Goal: Task Accomplishment & Management: Manage account settings

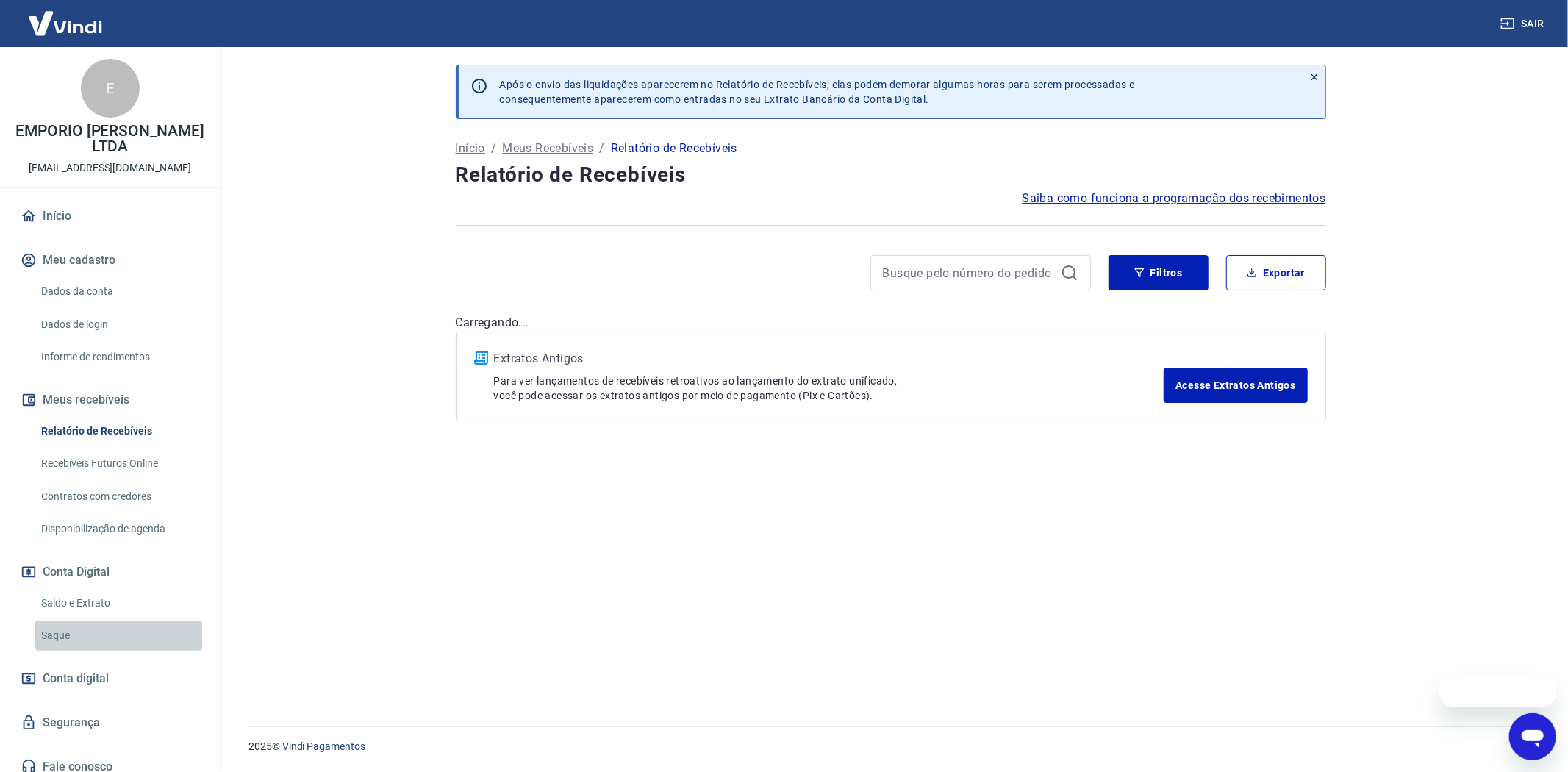
click at [52, 623] on link "Saque" at bounding box center [118, 635] width 167 height 30
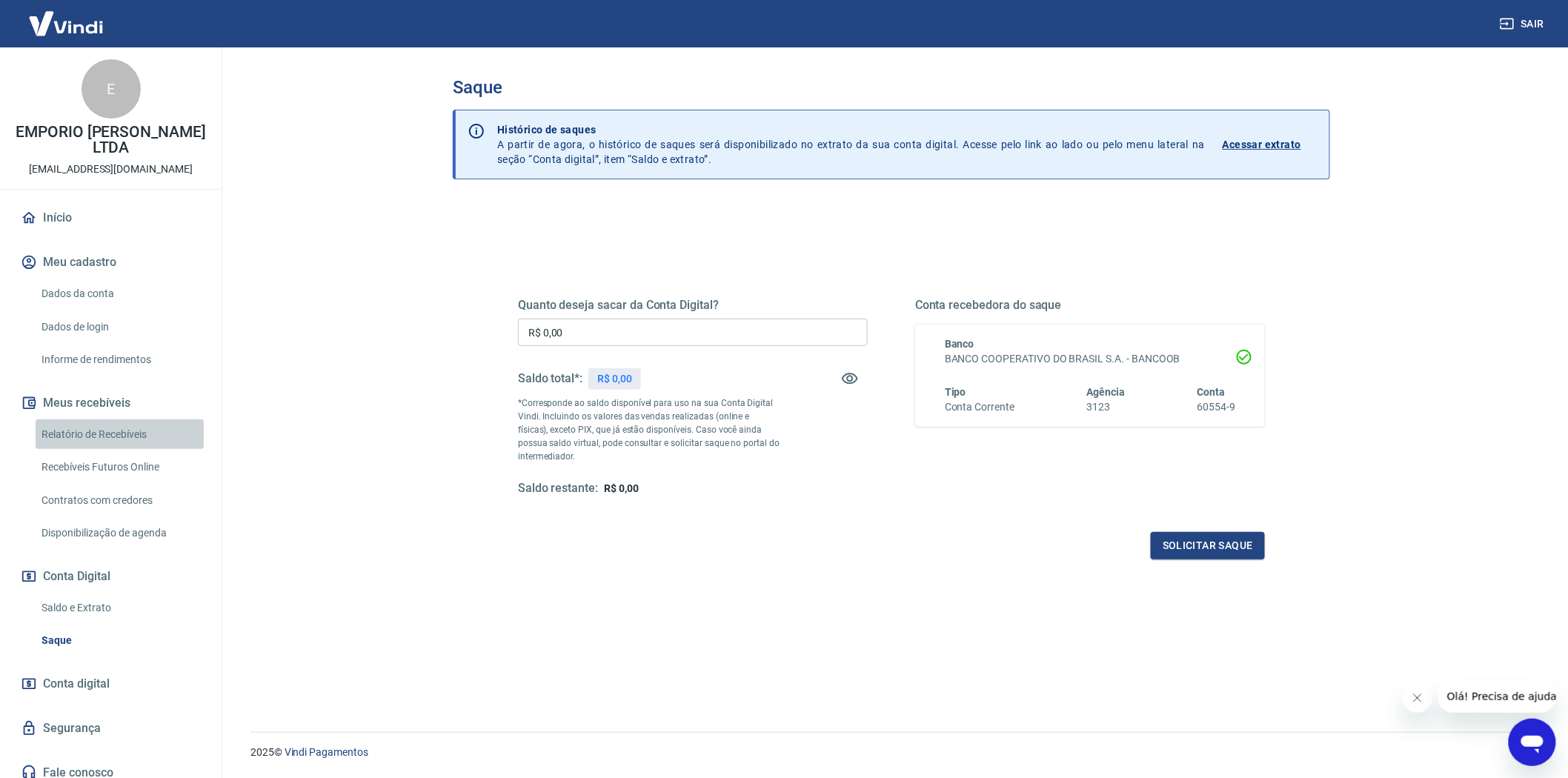
click at [89, 423] on link "Relatório de Recebíveis" at bounding box center [119, 434] width 168 height 30
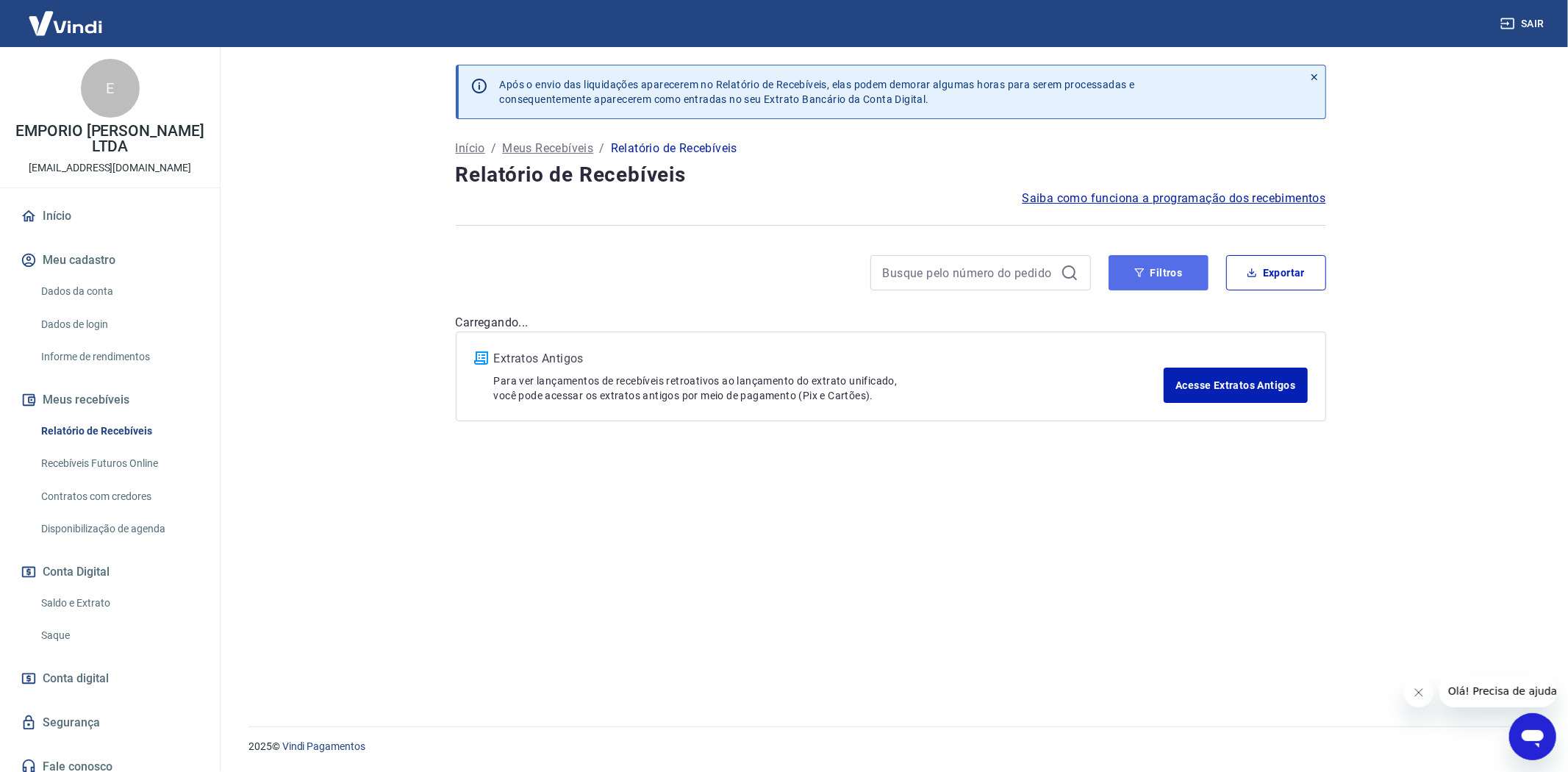
click at [1170, 258] on button "Filtros" at bounding box center [1159, 273] width 100 height 35
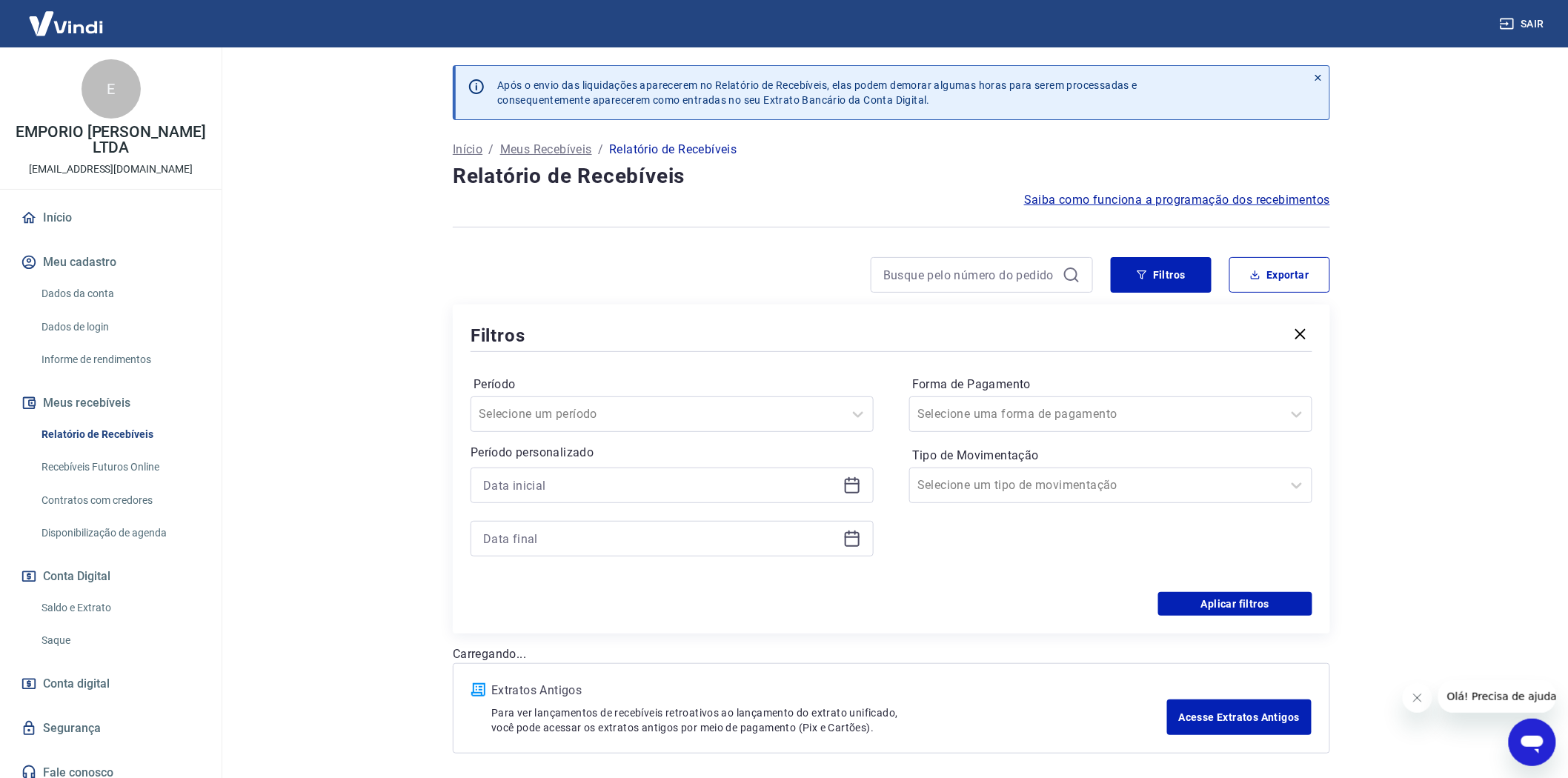
click at [855, 491] on icon at bounding box center [853, 485] width 18 height 18
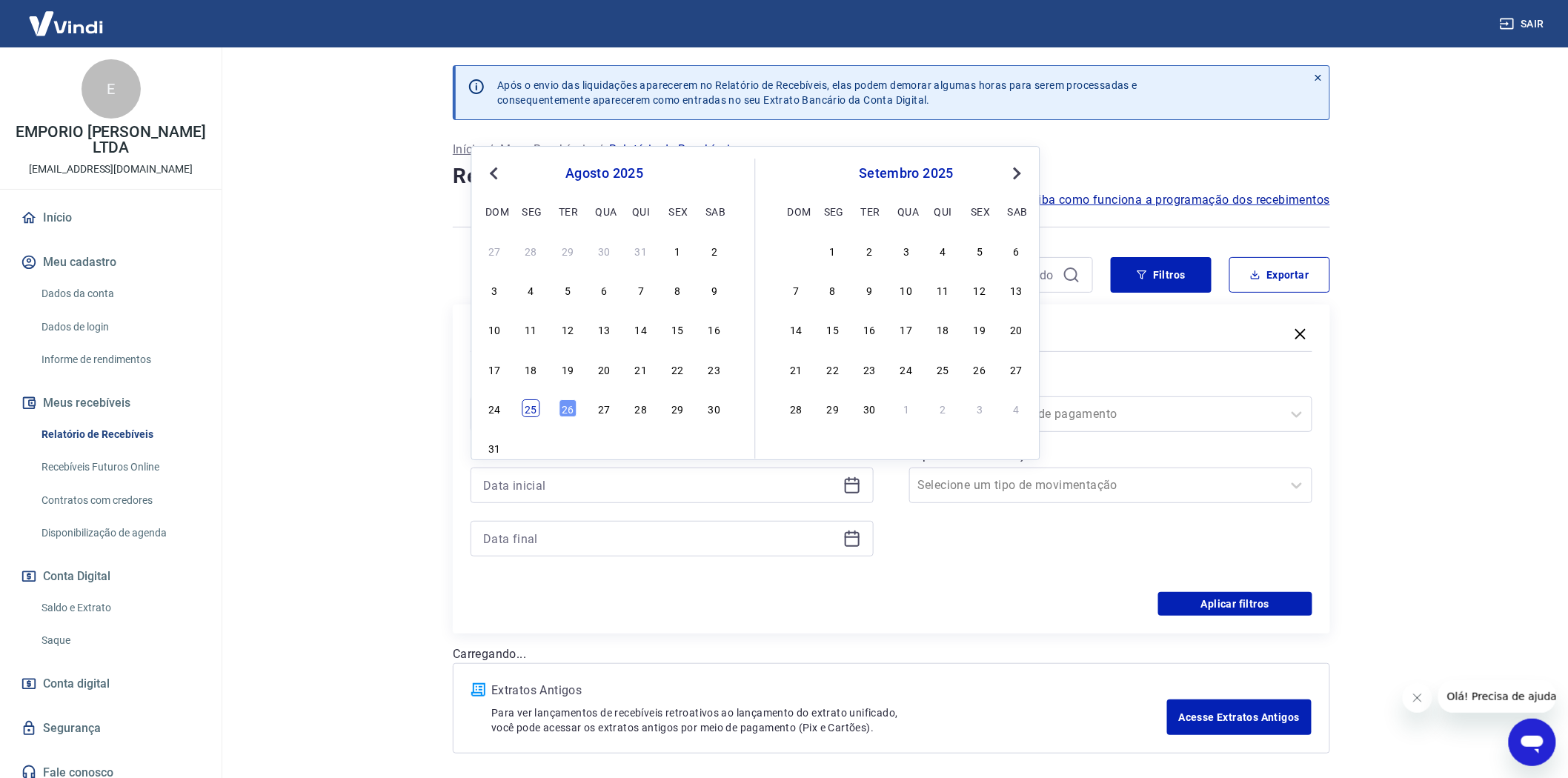
click at [530, 410] on div "25" at bounding box center [532, 408] width 18 height 18
type input "[DATE]"
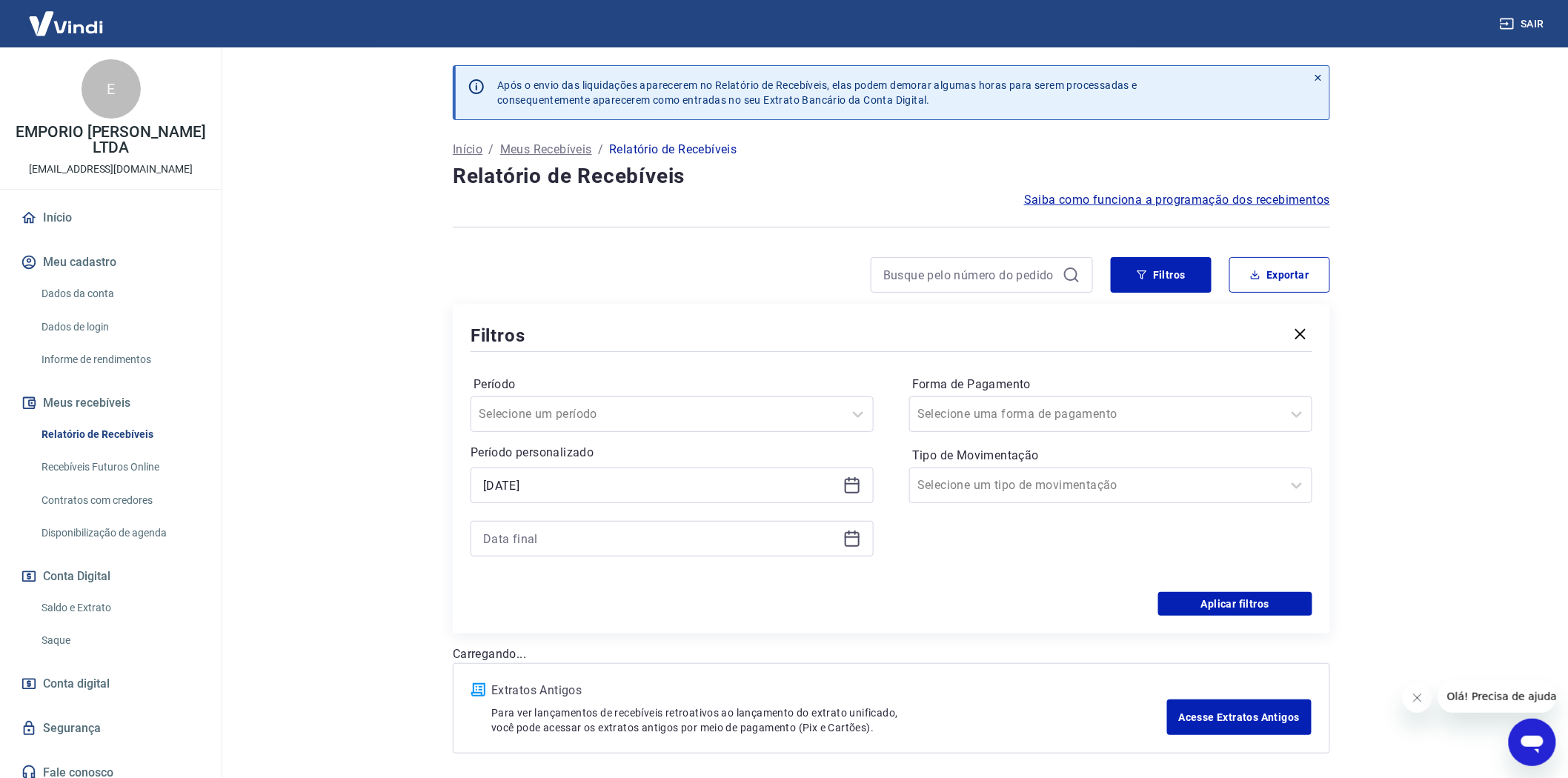
click at [849, 542] on icon at bounding box center [853, 538] width 18 height 18
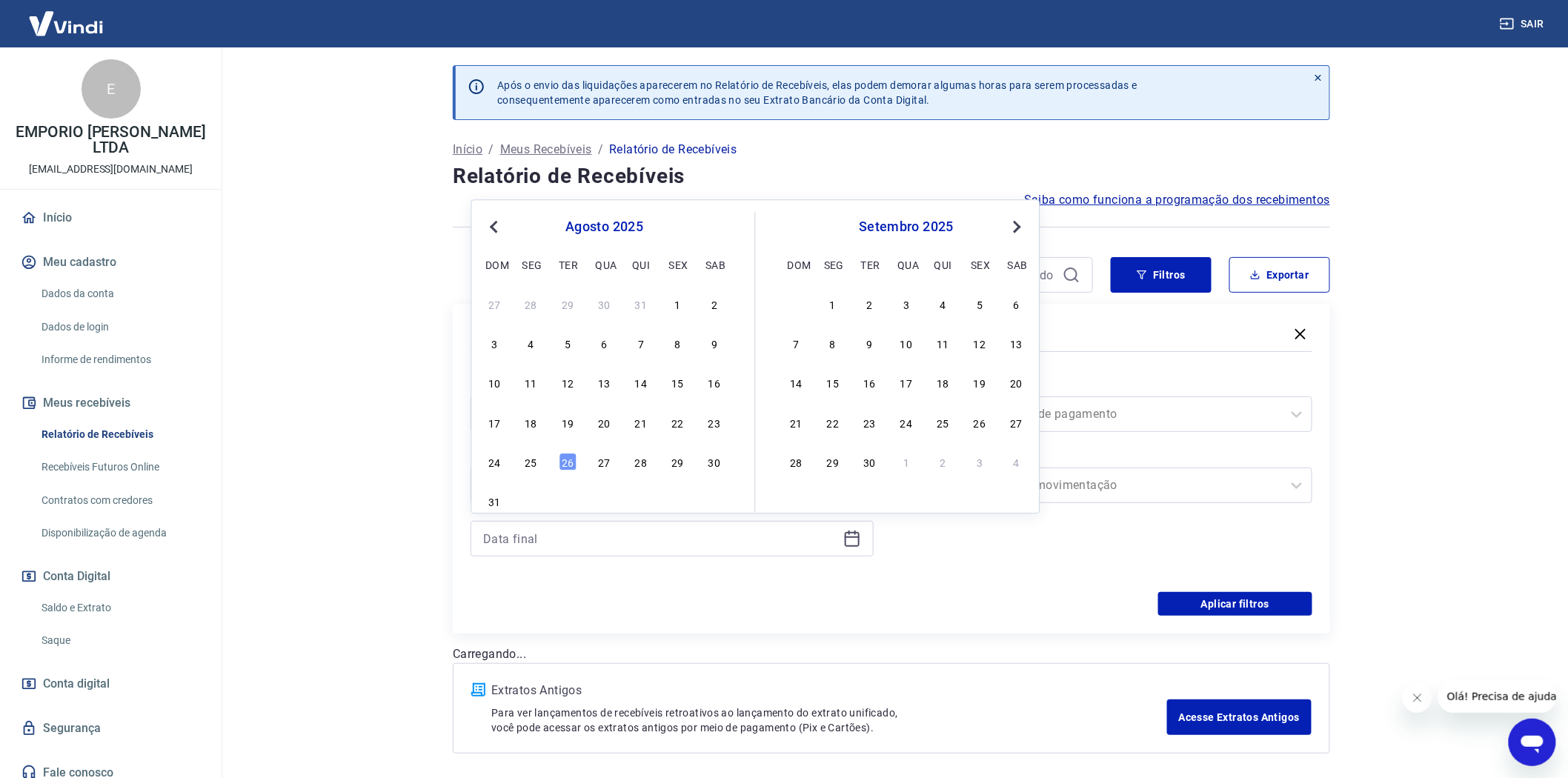
click at [570, 461] on div "26" at bounding box center [568, 461] width 18 height 18
type input "[DATE]"
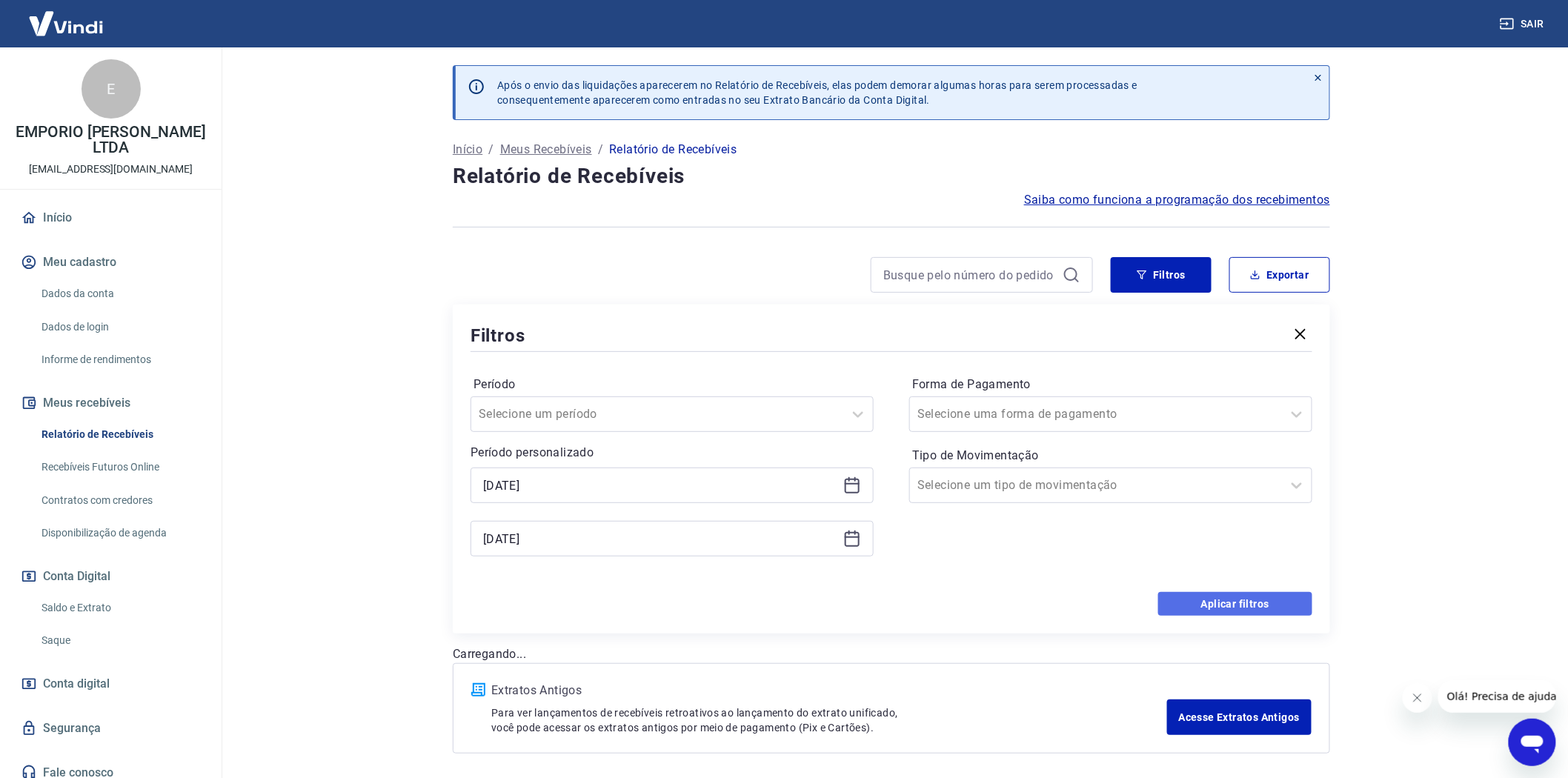
click at [1246, 601] on button "Aplicar filtros" at bounding box center [1235, 604] width 154 height 24
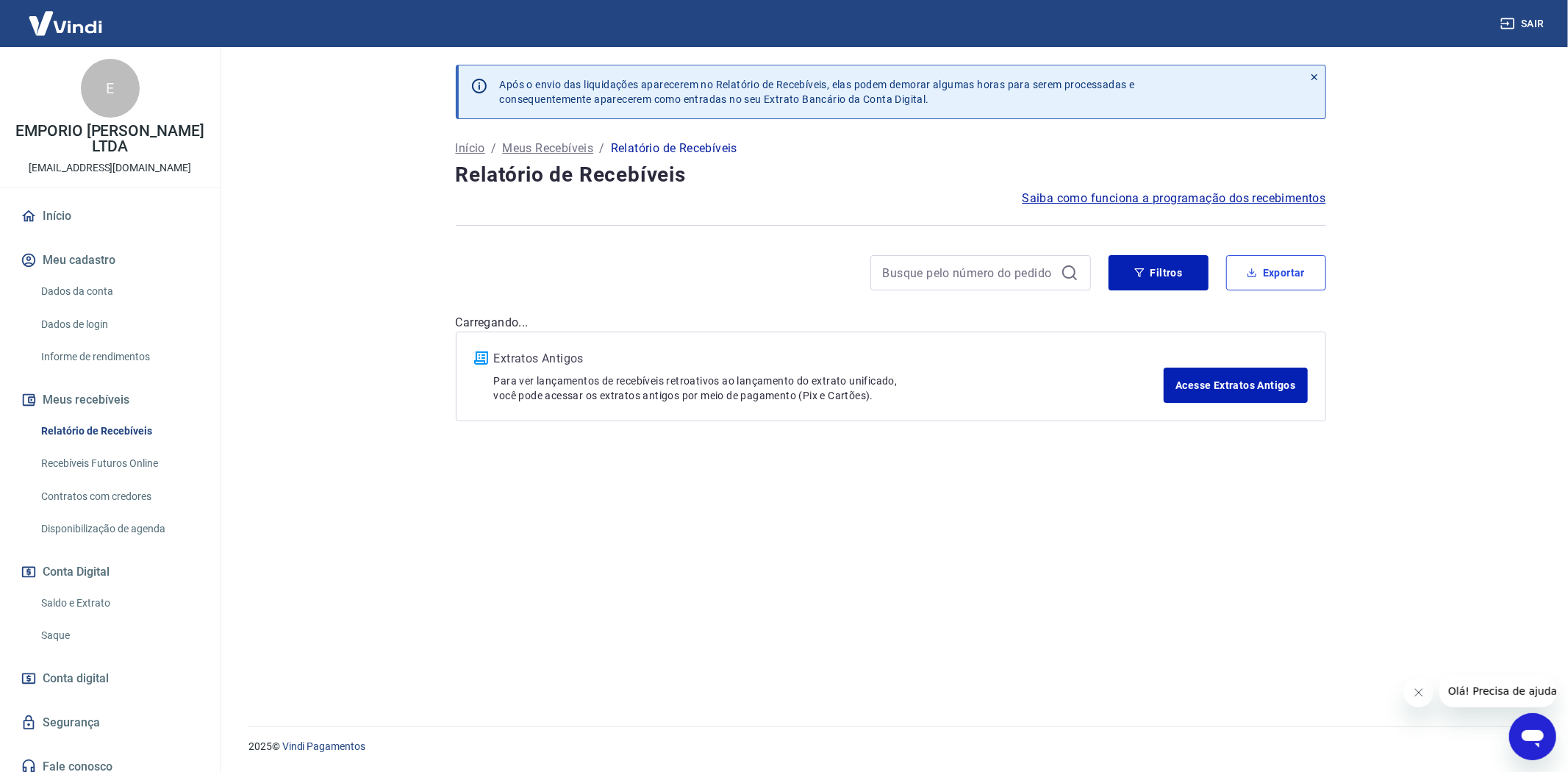
click at [1304, 265] on button "Exportar" at bounding box center [1277, 273] width 100 height 35
type input "[DATE]"
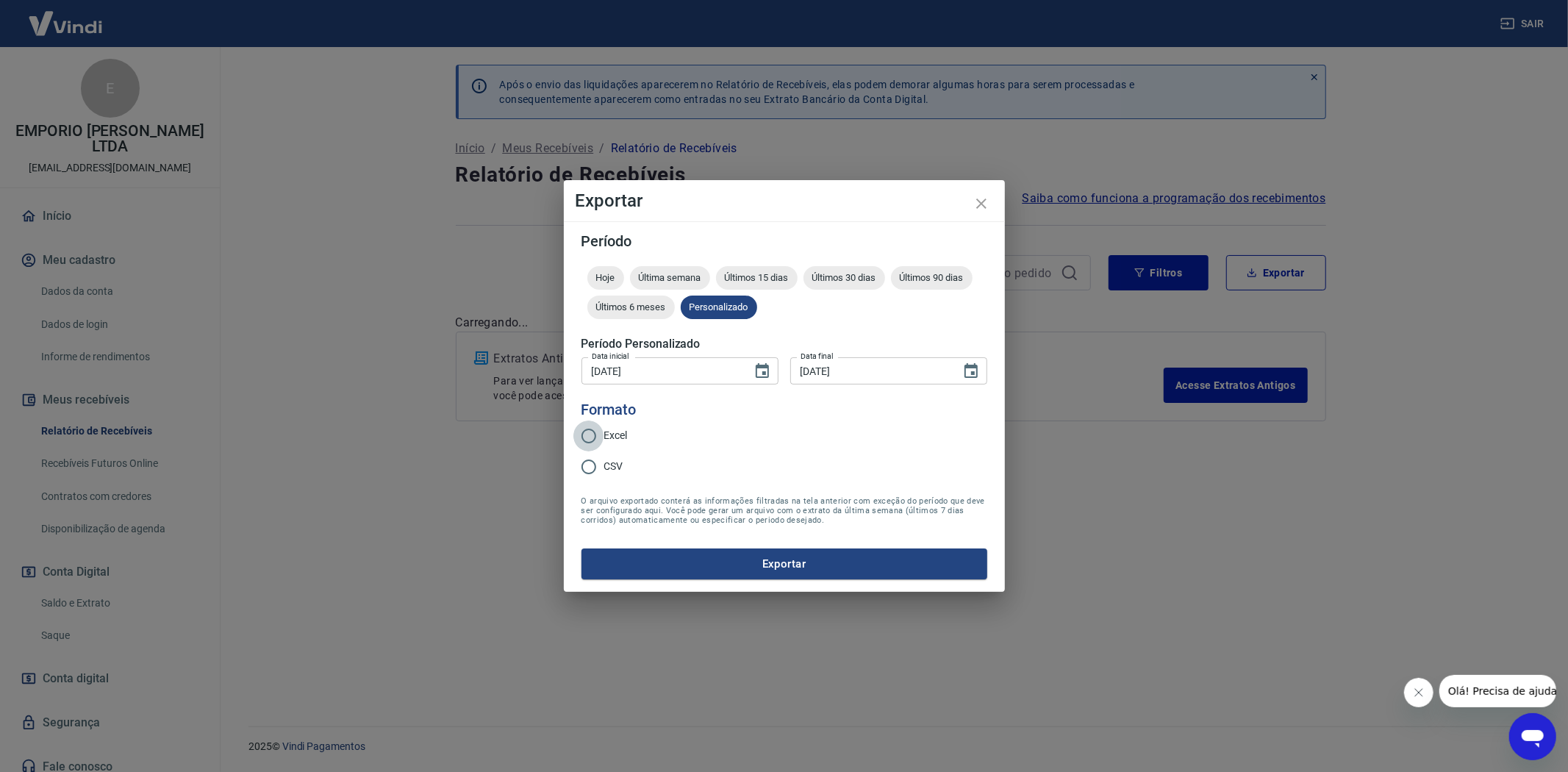
click at [601, 432] on input "Excel" at bounding box center [589, 435] width 31 height 31
radio input "true"
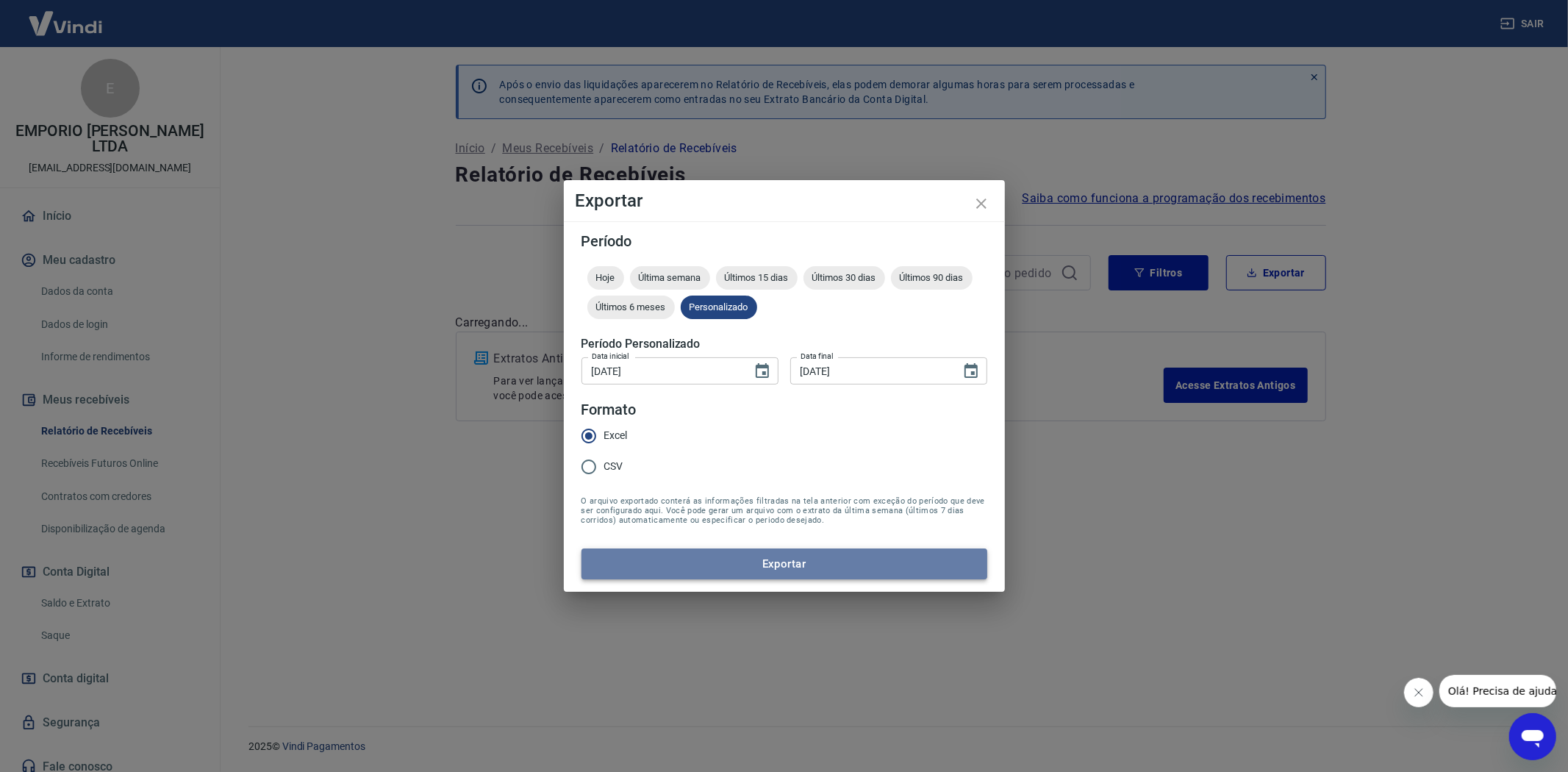
click at [743, 561] on button "Exportar" at bounding box center [784, 563] width 406 height 31
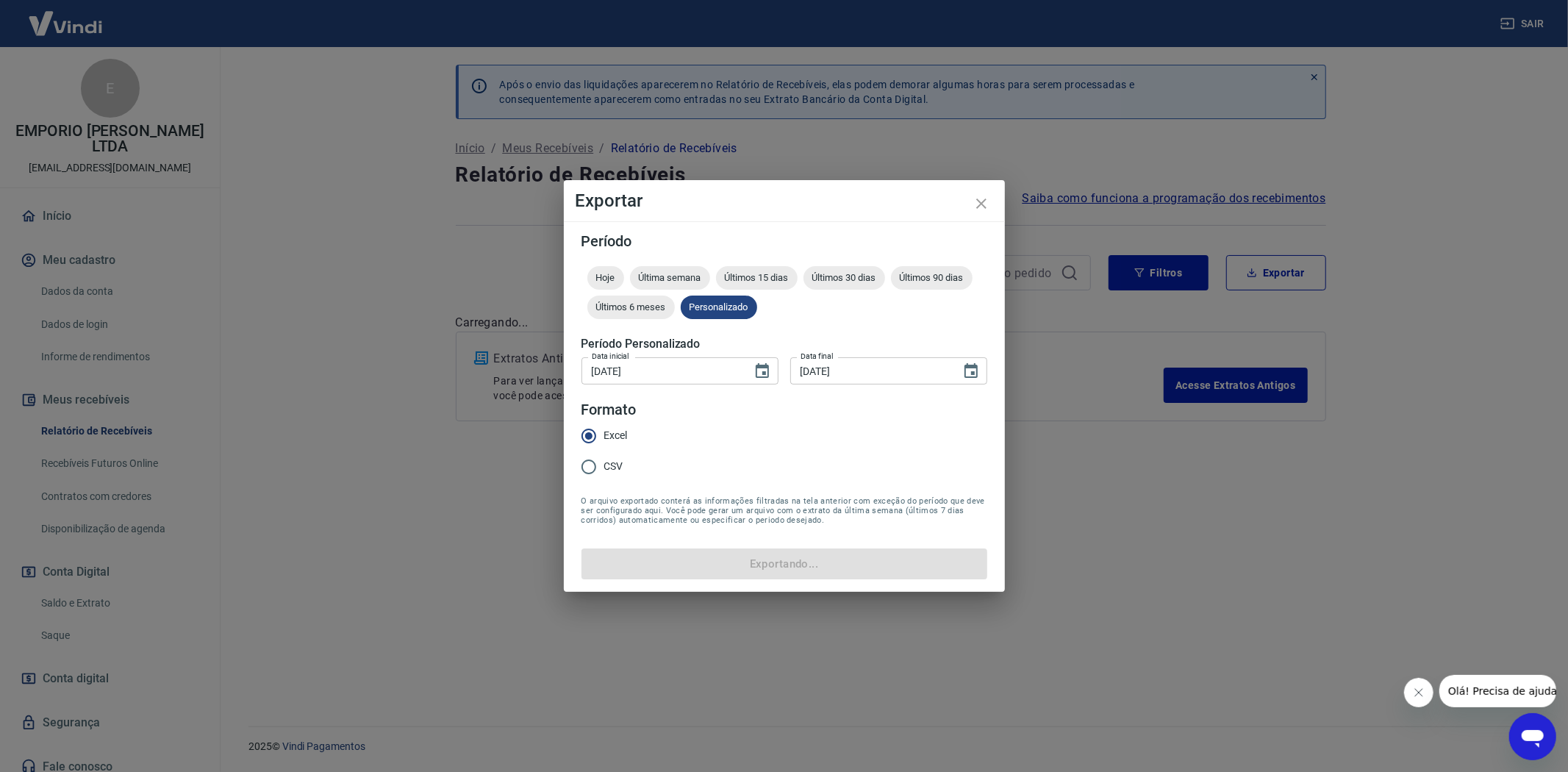
click at [584, 433] on input "Excel" at bounding box center [589, 435] width 31 height 31
click at [979, 201] on icon "close" at bounding box center [982, 204] width 11 height 11
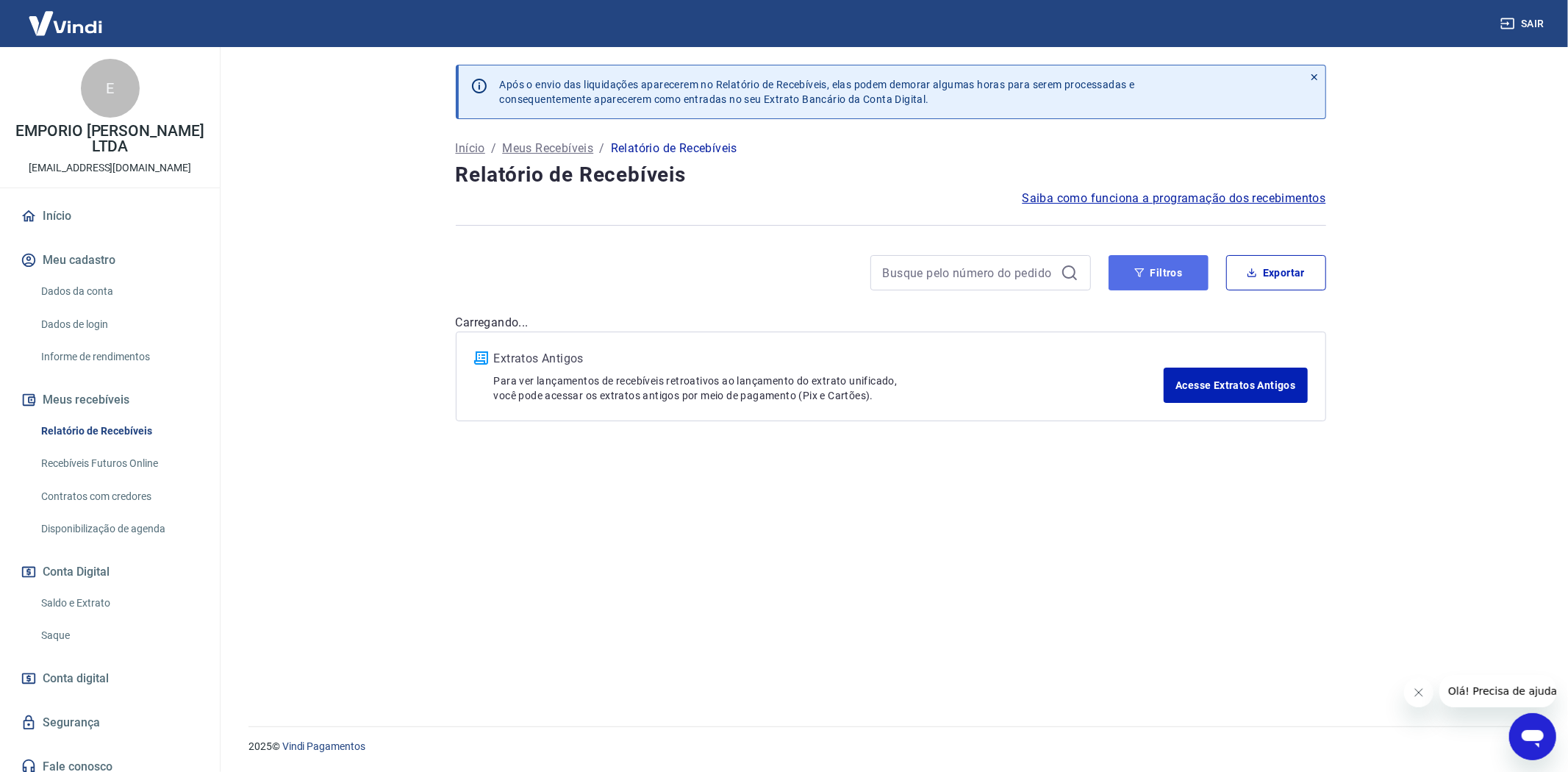
click at [1169, 283] on button "Filtros" at bounding box center [1159, 273] width 100 height 35
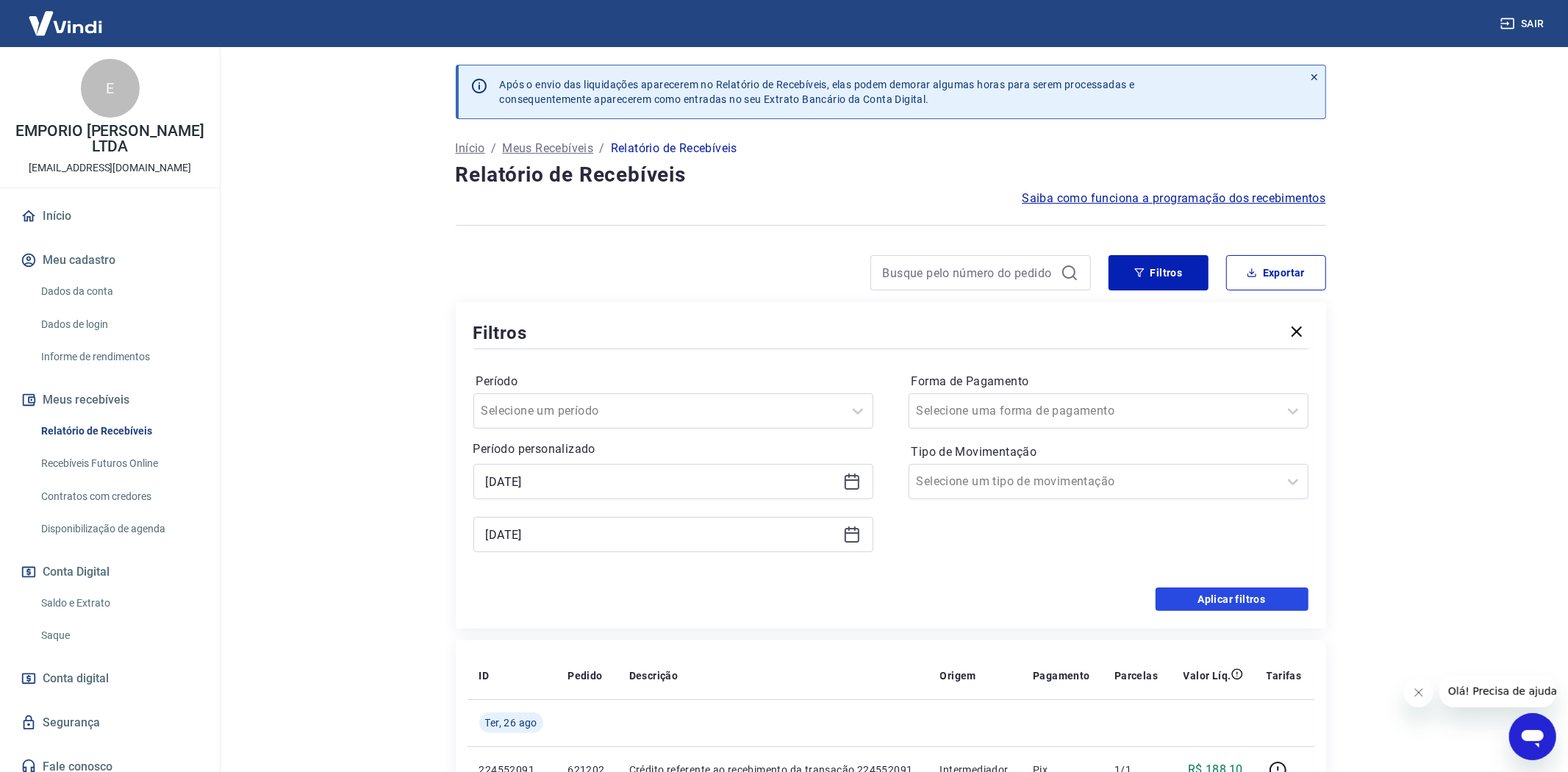
click at [1268, 609] on button "Aplicar filtros" at bounding box center [1232, 599] width 153 height 24
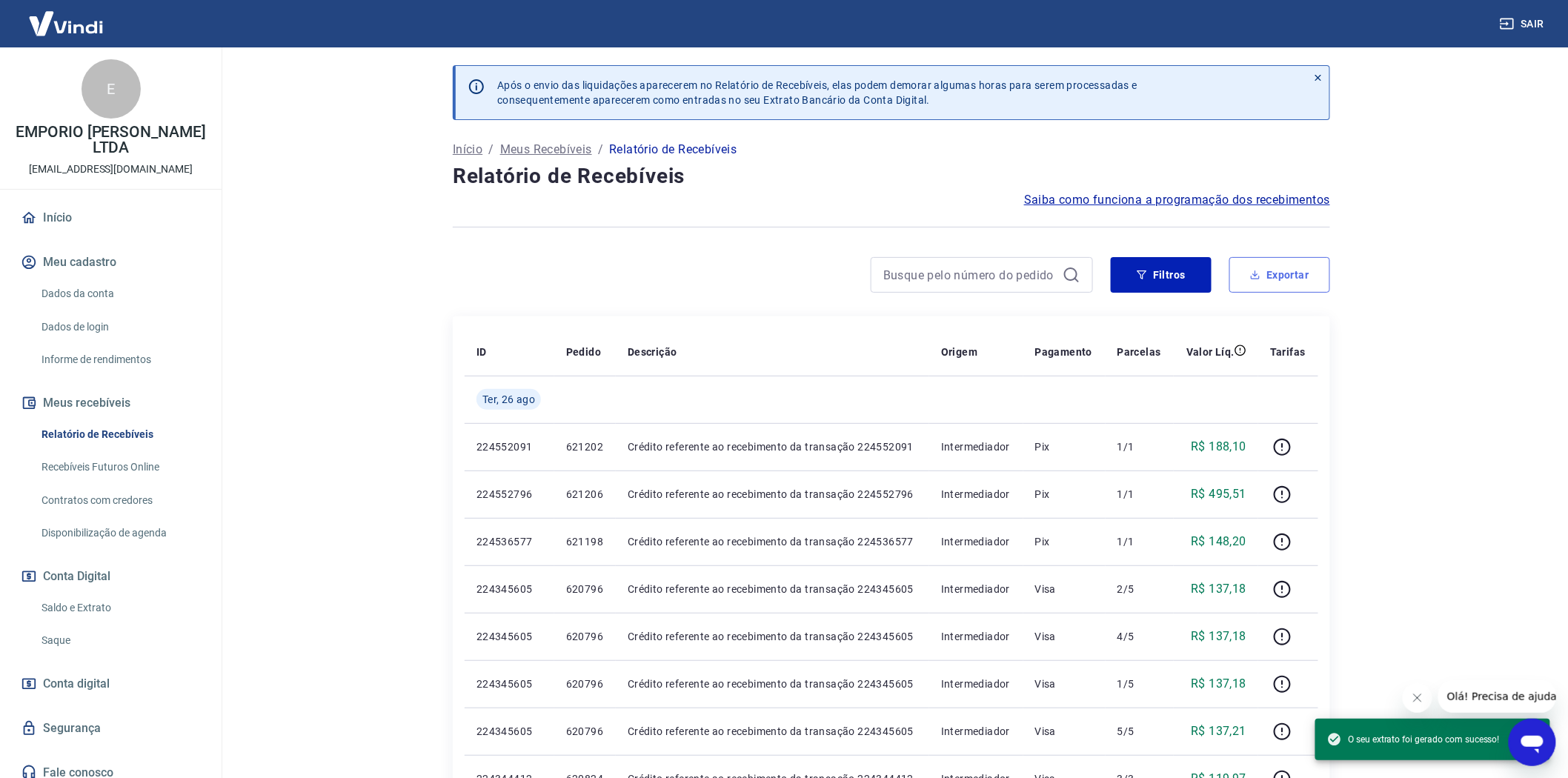
click at [1282, 278] on button "Exportar" at bounding box center [1280, 275] width 101 height 35
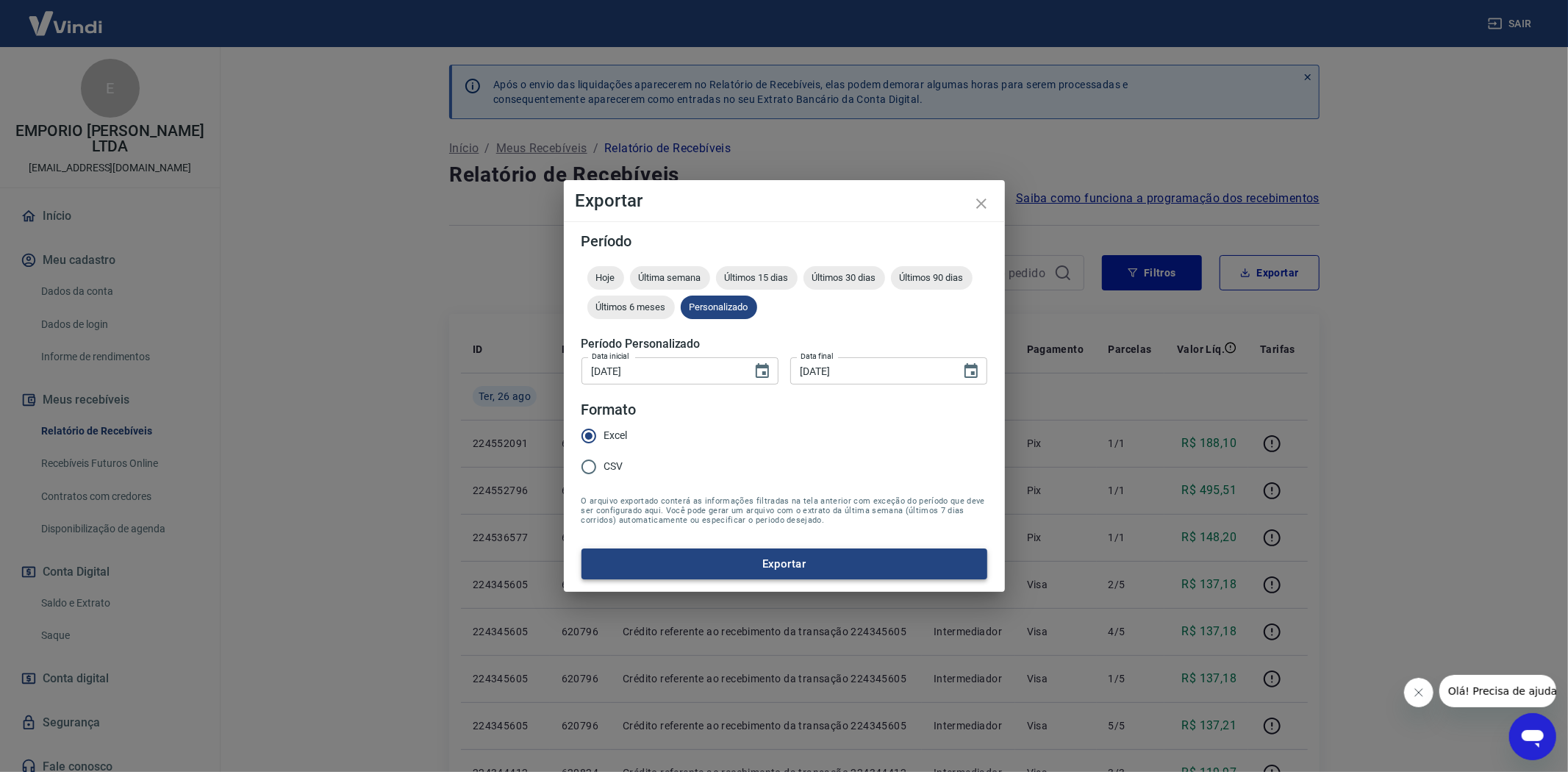
click at [784, 570] on button "Exportar" at bounding box center [784, 563] width 406 height 31
